Goal: Ask a question: Seek information or help from site administrators or community

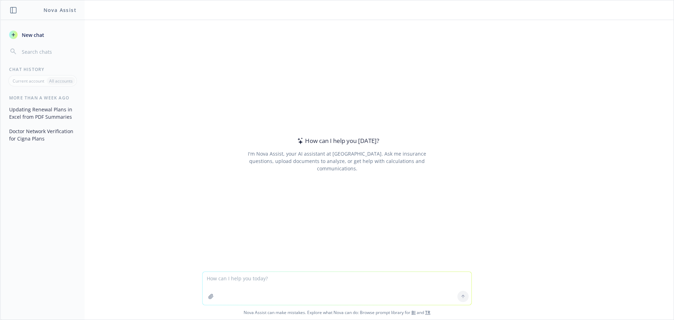
drag, startPoint x: 118, startPoint y: 0, endPoint x: 556, endPoint y: 11, distance: 437.5
click at [556, 11] on header at bounding box center [336, 10] width 673 height 20
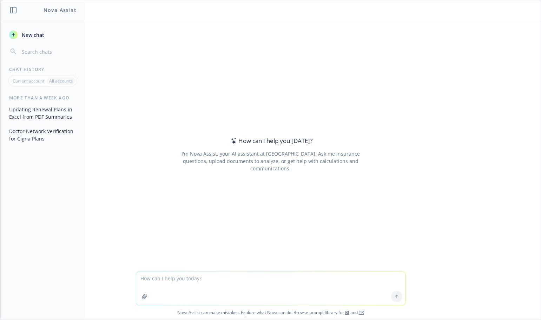
click at [478, 28] on div "How can I help you [DATE]? I'm Nova Assist, your AI assistant at Newfront. Ask …" at bounding box center [270, 145] width 540 height 251
click at [359, 69] on div "How can I help you [DATE]? I'm Nova Assist, your AI assistant at Newfront. Ask …" at bounding box center [271, 154] width 270 height 201
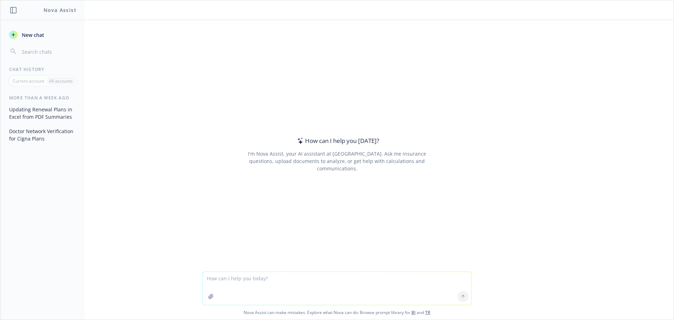
click at [224, 278] on textarea at bounding box center [337, 288] width 269 height 33
type textarea "does slack have a notes section in the navigation bar?"
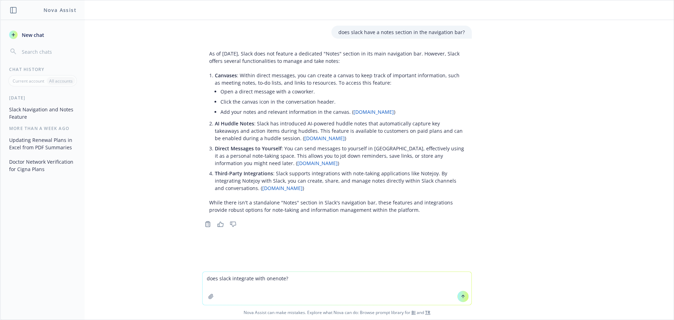
type textarea "does slack integrate with onenote?"
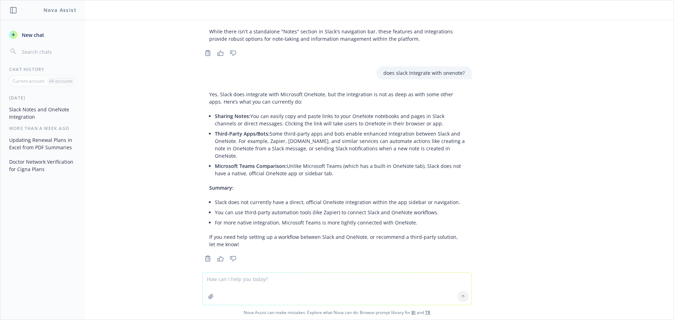
scroll to position [172, 0]
click at [279, 282] on textarea at bounding box center [337, 288] width 269 height 32
type textarea "does slack have an integration with microsoft documents like word and excel?"
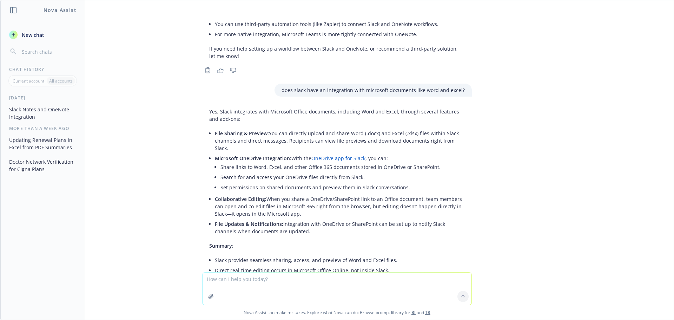
scroll to position [403, 0]
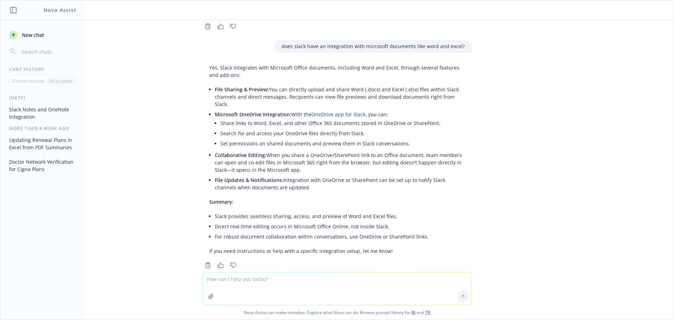
click at [348, 279] on textarea at bounding box center [337, 288] width 269 height 32
type textarea "do i need to download the integration or how does it work with onedrive?"
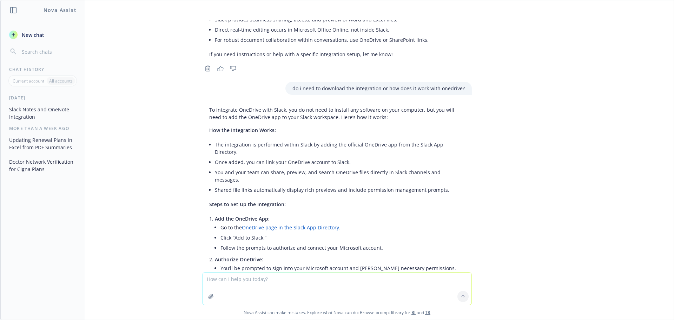
scroll to position [592, 0]
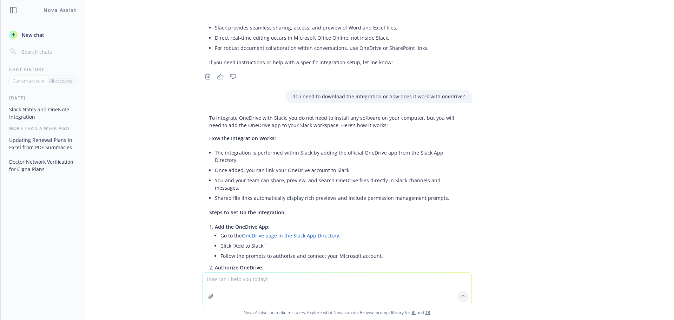
click at [251, 232] on link "OneDrive page in the Slack App Directory" at bounding box center [290, 235] width 97 height 7
click at [257, 281] on textarea at bounding box center [337, 288] width 269 height 32
type textarea "what does Anthem ABF SG stand for with their level funding product?"
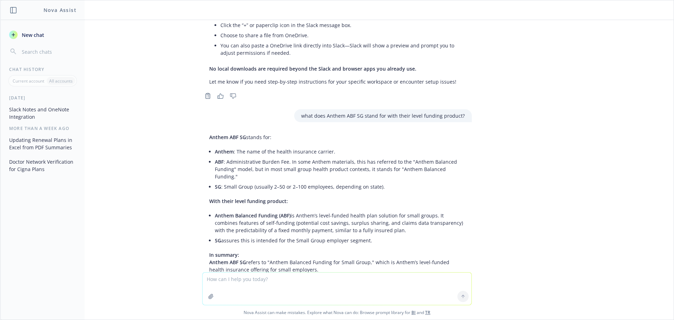
scroll to position [872, 0]
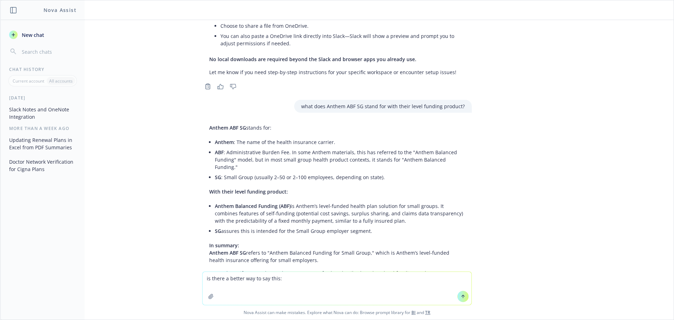
paste textarea "The document we’re missing is the strategy plan doc like the attached. Is there…"
type textarea "is there a better way to say this: The document we’re missing is the strategy p…"
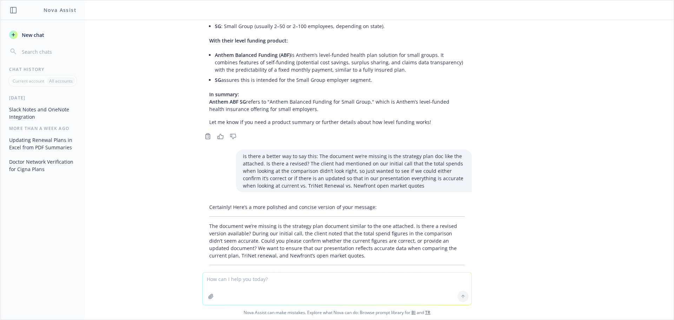
scroll to position [1025, 0]
click at [250, 221] on p "The document we’re missing is the strategy plan document similar to the one att…" at bounding box center [337, 239] width 256 height 37
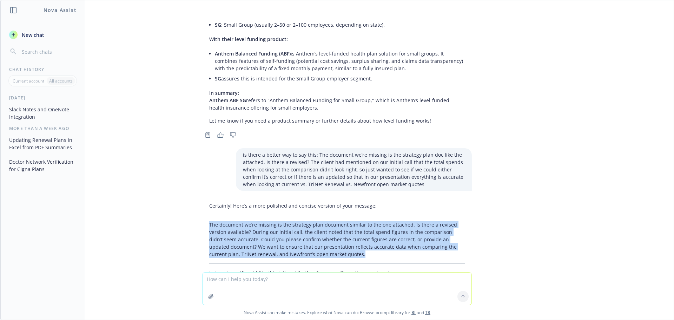
click at [250, 221] on p "The document we’re missing is the strategy plan document similar to the one att…" at bounding box center [337, 239] width 256 height 37
copy p "The document we’re missing is the strategy plan document similar to the one att…"
